Goal: Navigation & Orientation: Find specific page/section

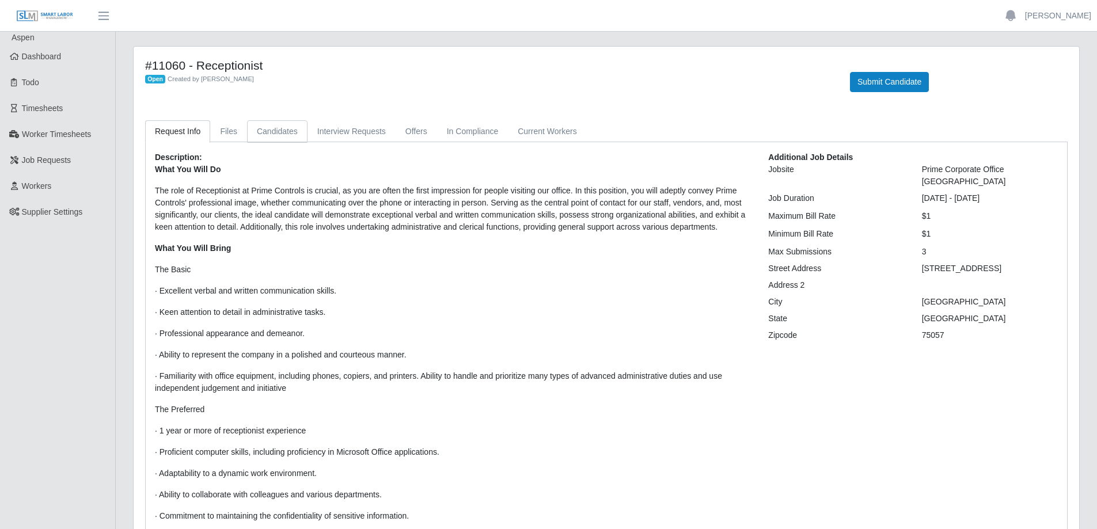
click at [269, 132] on link "Candidates" at bounding box center [277, 131] width 60 height 22
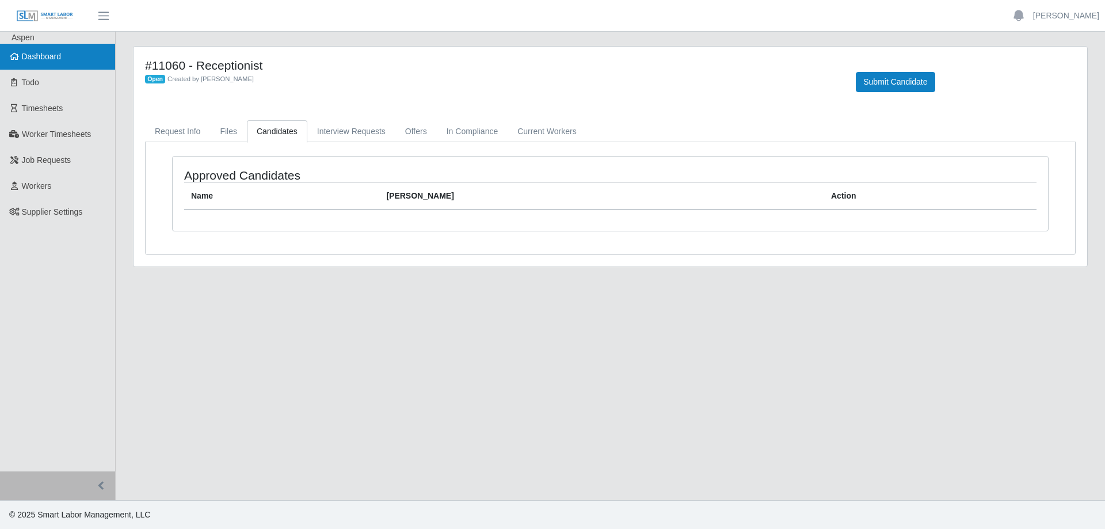
click at [45, 55] on span "Dashboard" at bounding box center [42, 56] width 40 height 9
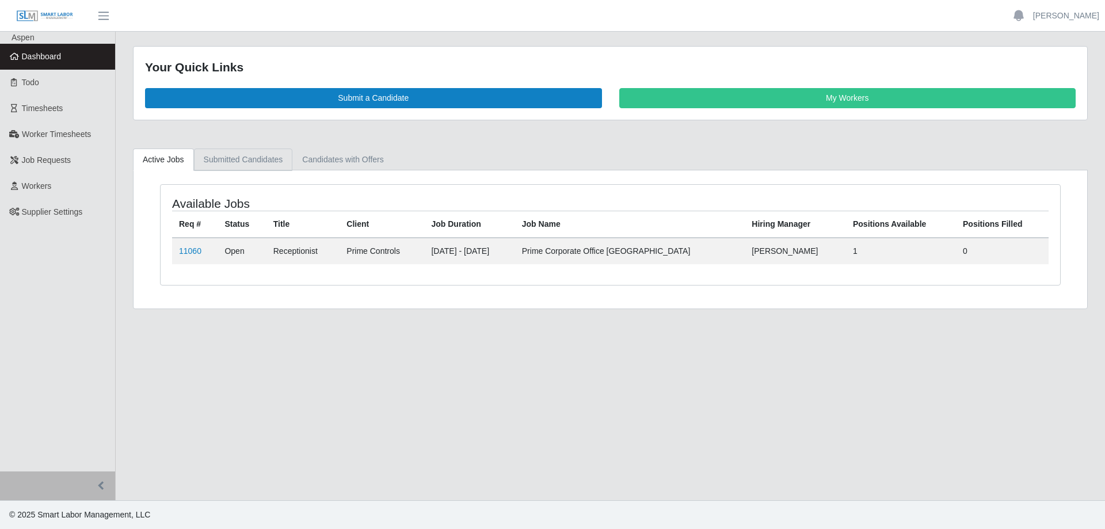
click at [226, 164] on link "Submitted Candidates" at bounding box center [243, 160] width 99 height 22
